Goal: Task Accomplishment & Management: Manage account settings

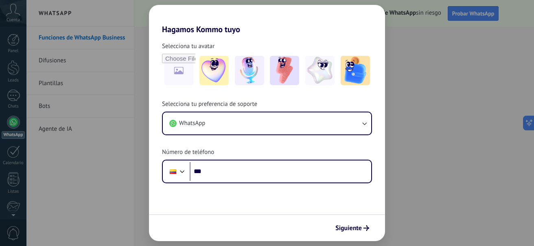
click at [77, 202] on div "Hagamos Kommo tuyo Selecciona tu avatar Selecciona tu preferencia de soporte Wh…" at bounding box center [267, 123] width 534 height 246
click at [413, 184] on div "Hagamos Kommo tuyo Selecciona tu avatar Selecciona tu preferencia de soporte Wh…" at bounding box center [267, 123] width 534 height 246
click at [431, 99] on div "Hagamos Kommo tuyo Selecciona tu avatar Selecciona tu preferencia de soporte Wh…" at bounding box center [267, 123] width 534 height 246
